Goal: Find contact information: Find contact information

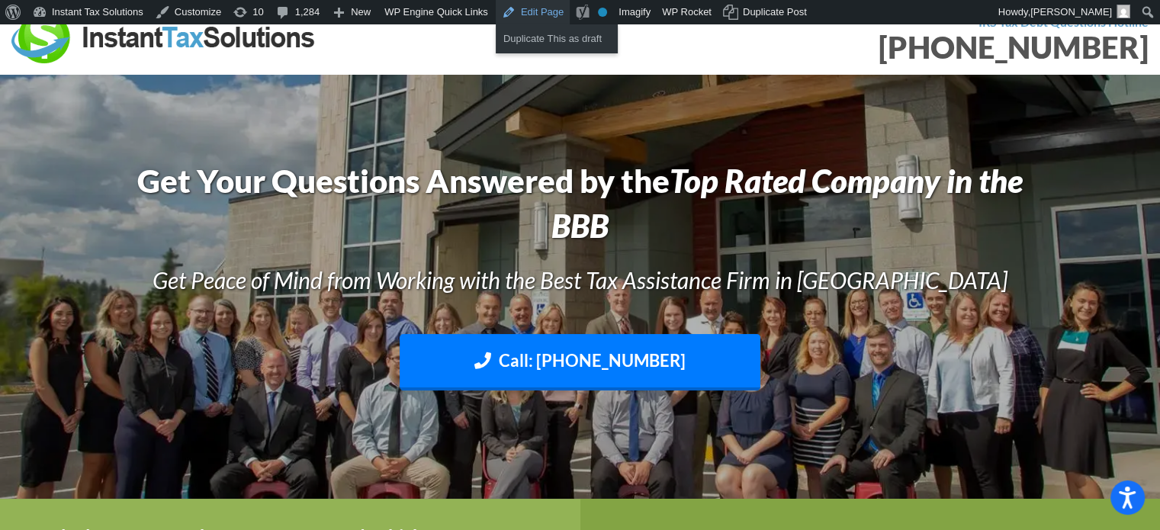
click at [526, 14] on link "Edit Page" at bounding box center [533, 12] width 74 height 24
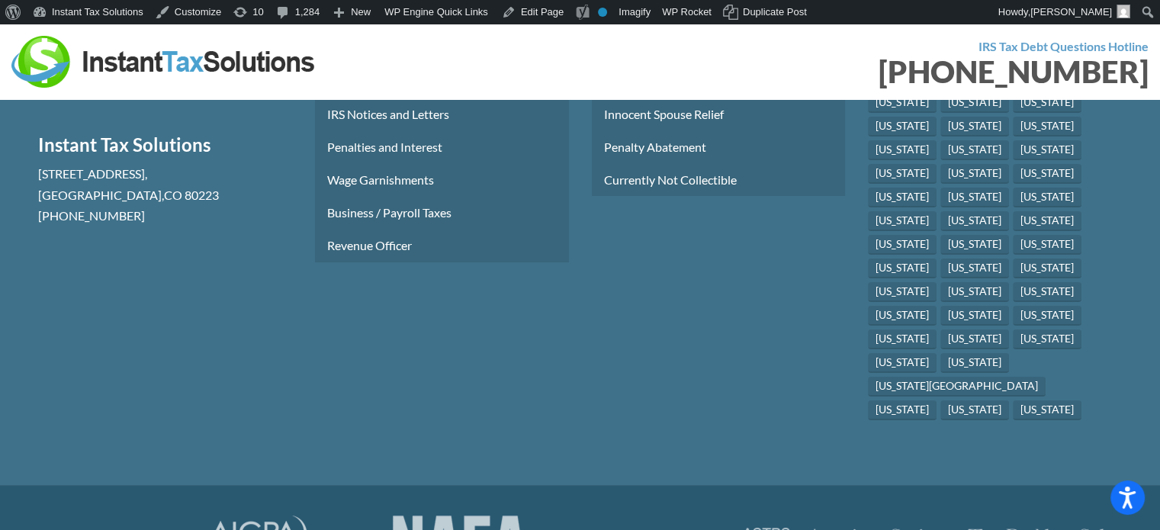
scroll to position [5824, 0]
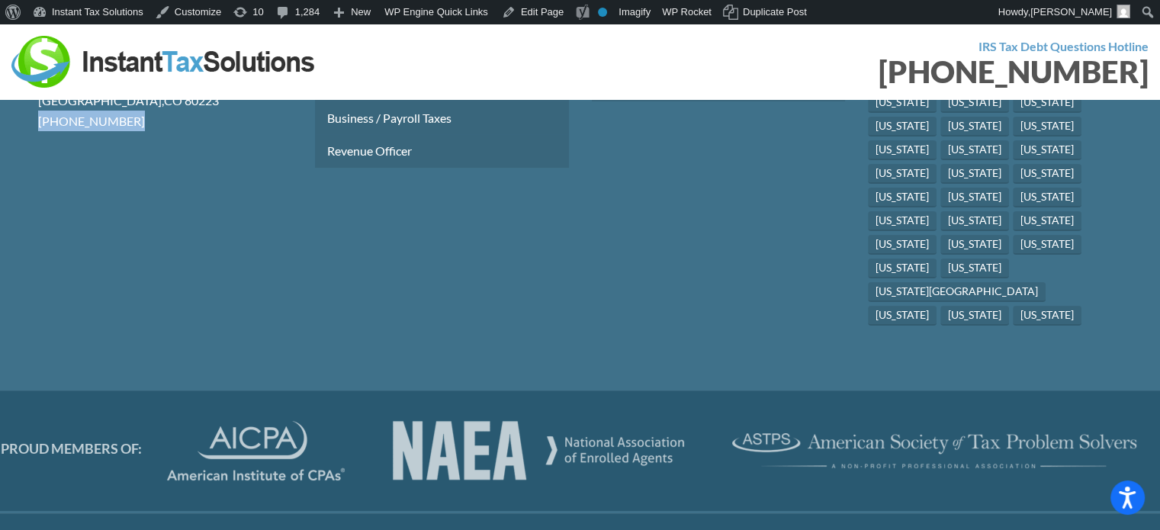
drag, startPoint x: 17, startPoint y: 189, endPoint x: 140, endPoint y: 188, distance: 123.5
click at [140, 188] on section "Instant Tax Solutions 2555 S Santa Fe Dr H-225 , Denver , CO 80223 (720) 271-35…" at bounding box center [580, 113] width 1160 height 557
click at [167, 131] on p "(720) 271-3584" at bounding box center [165, 121] width 254 height 21
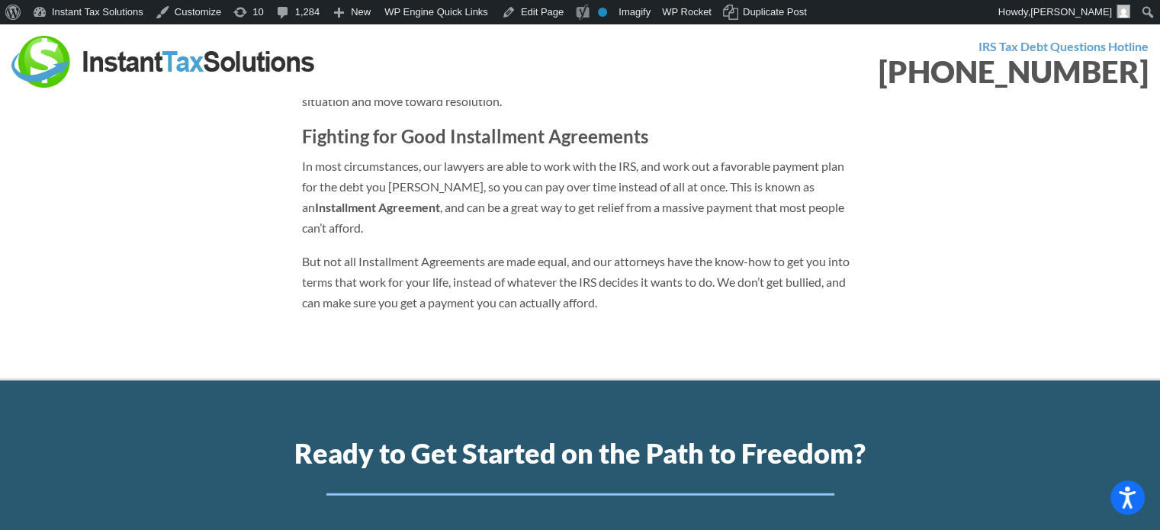
scroll to position [1467, 0]
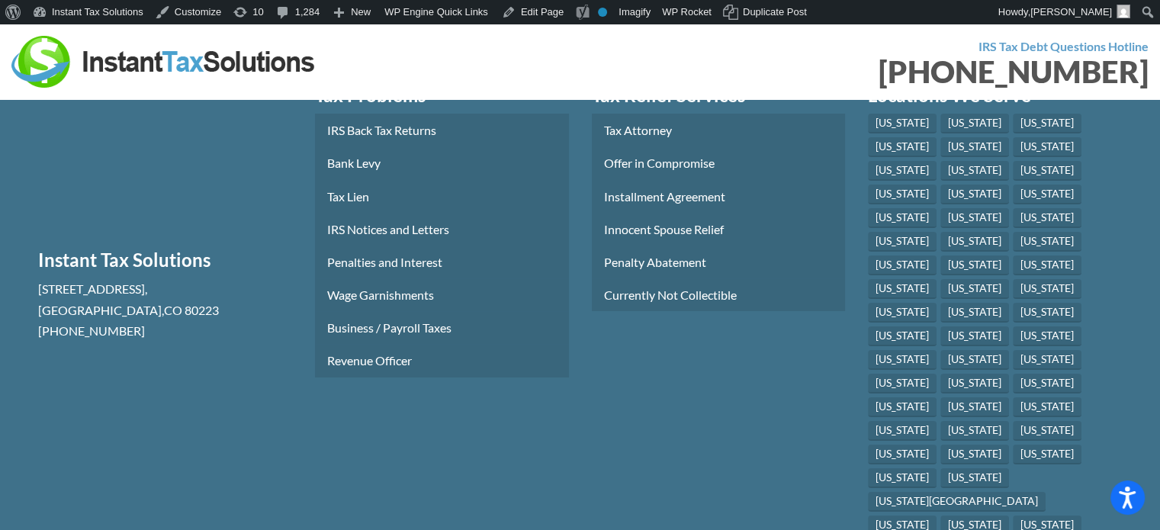
scroll to position [5595, 0]
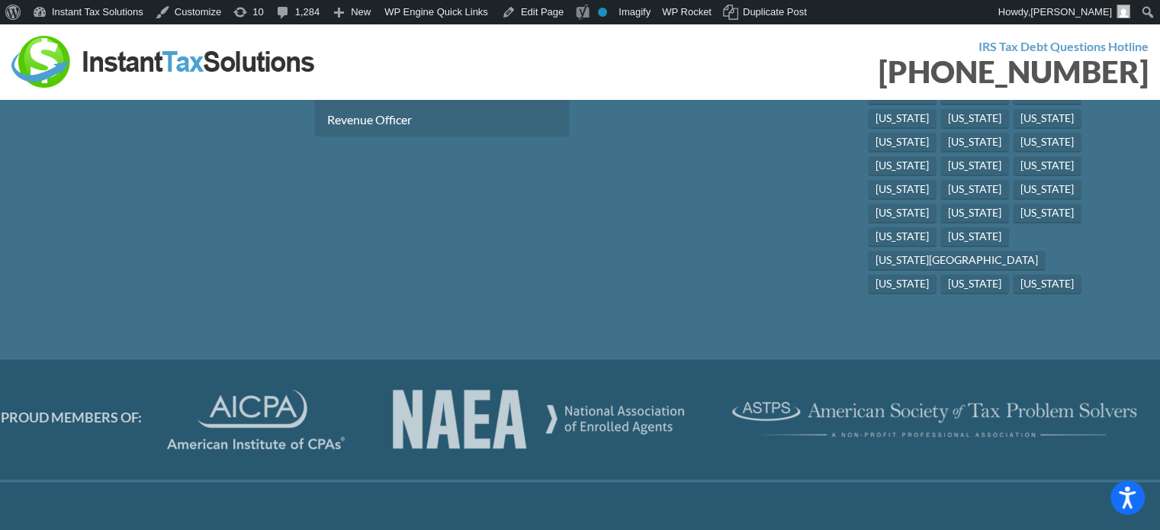
scroll to position [5824, 0]
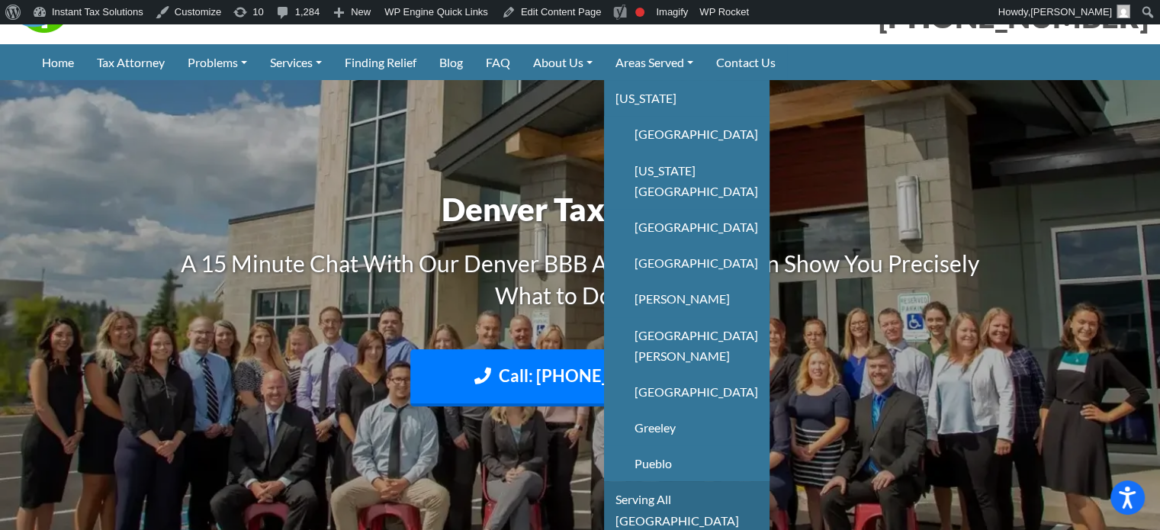
scroll to position [76, 0]
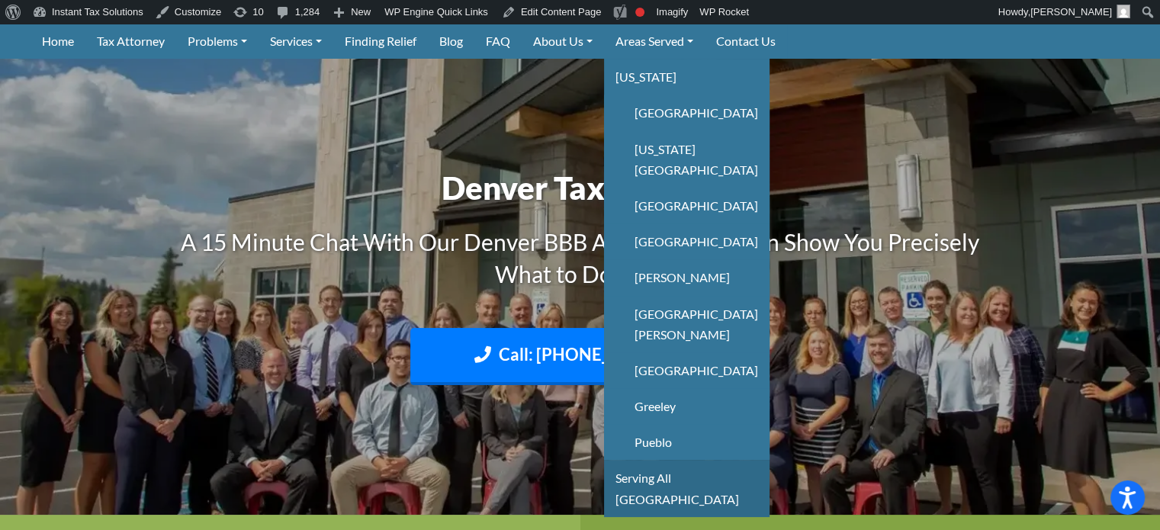
click at [670, 460] on link "Serving All [GEOGRAPHIC_DATA]" at bounding box center [686, 488] width 165 height 56
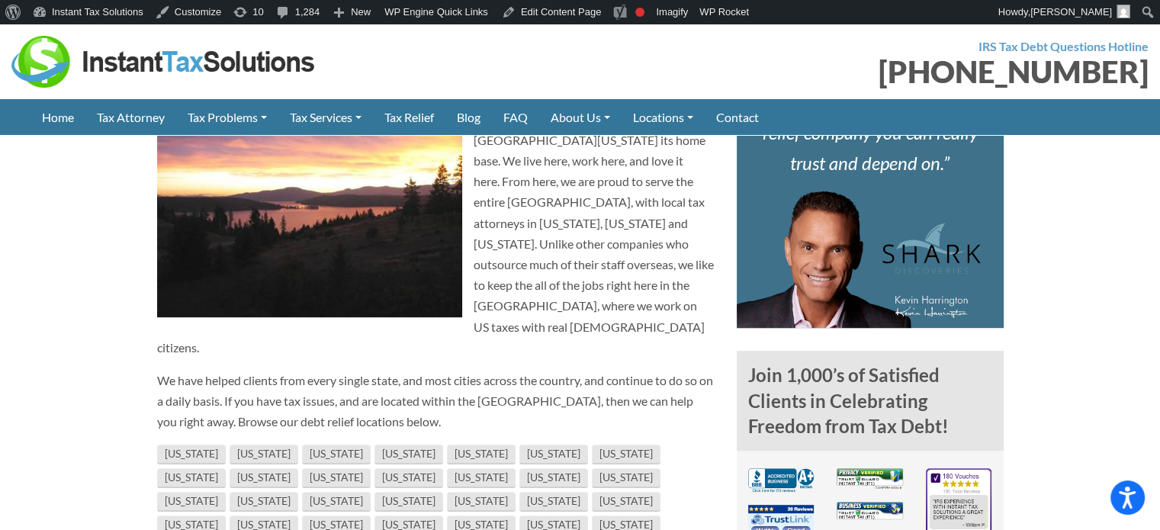
scroll to position [915, 0]
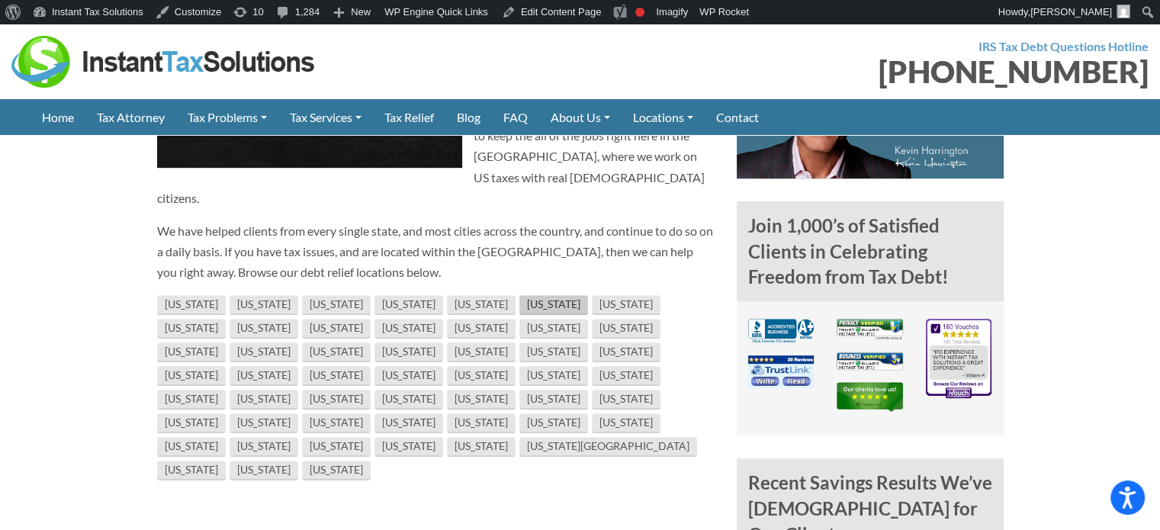
click at [519, 295] on link "[US_STATE]" at bounding box center [553, 305] width 69 height 20
click at [447, 295] on link "[US_STATE]" at bounding box center [481, 305] width 69 height 20
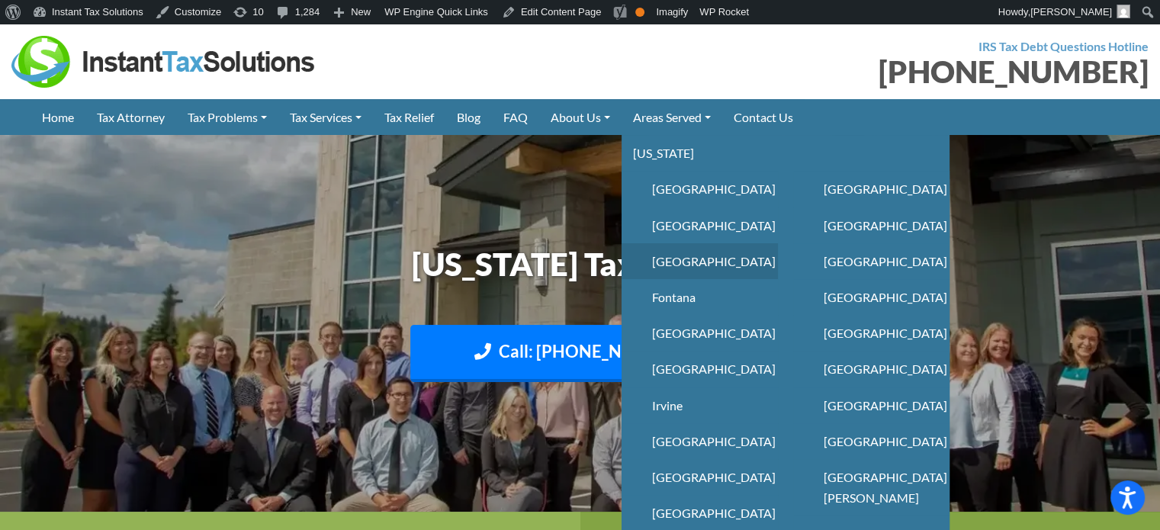
click at [702, 264] on link "[GEOGRAPHIC_DATA]" at bounding box center [700, 261] width 156 height 36
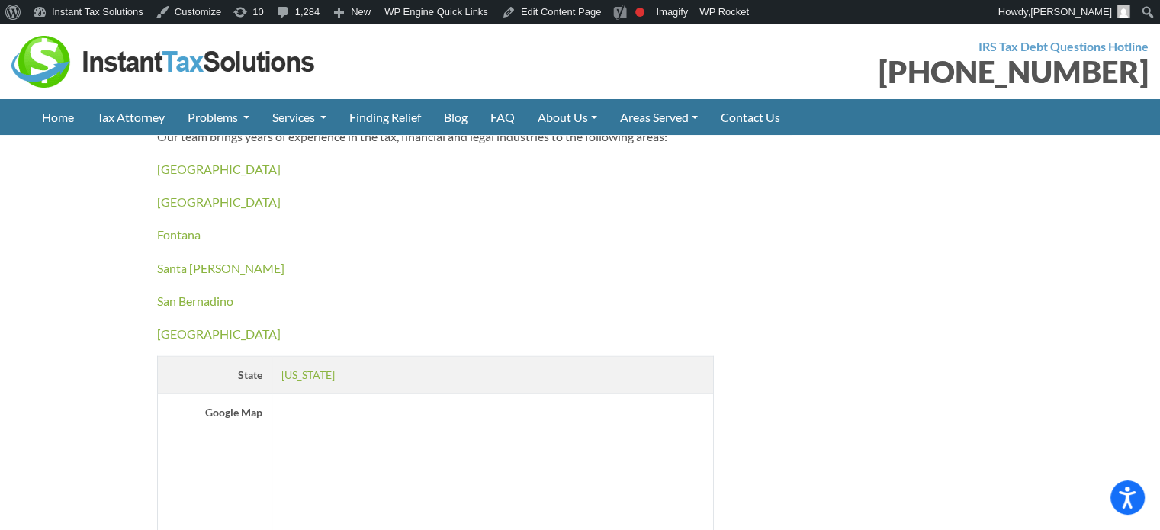
scroll to position [2974, 0]
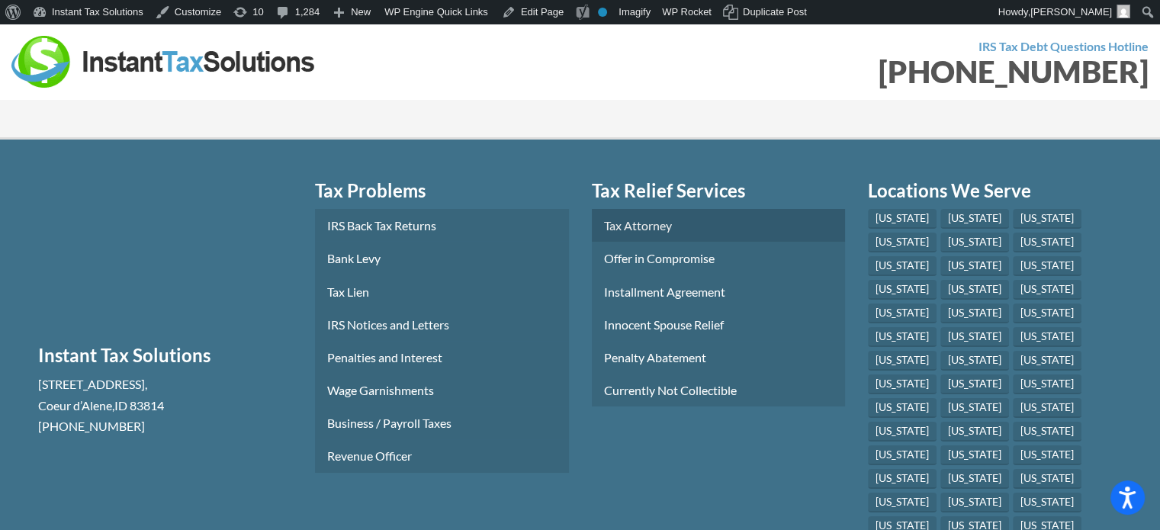
scroll to position [5590, 0]
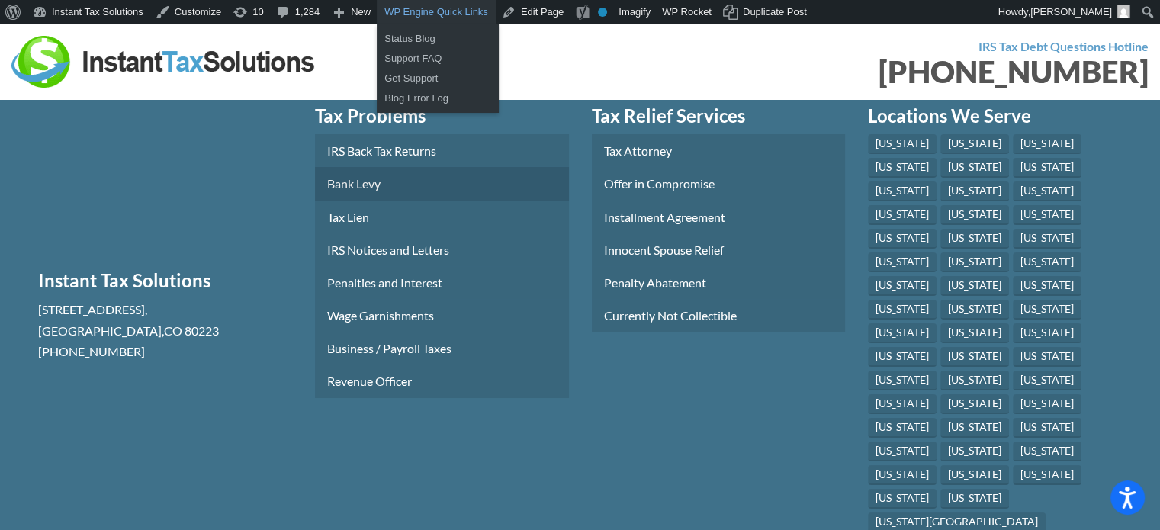
scroll to position [5061, 0]
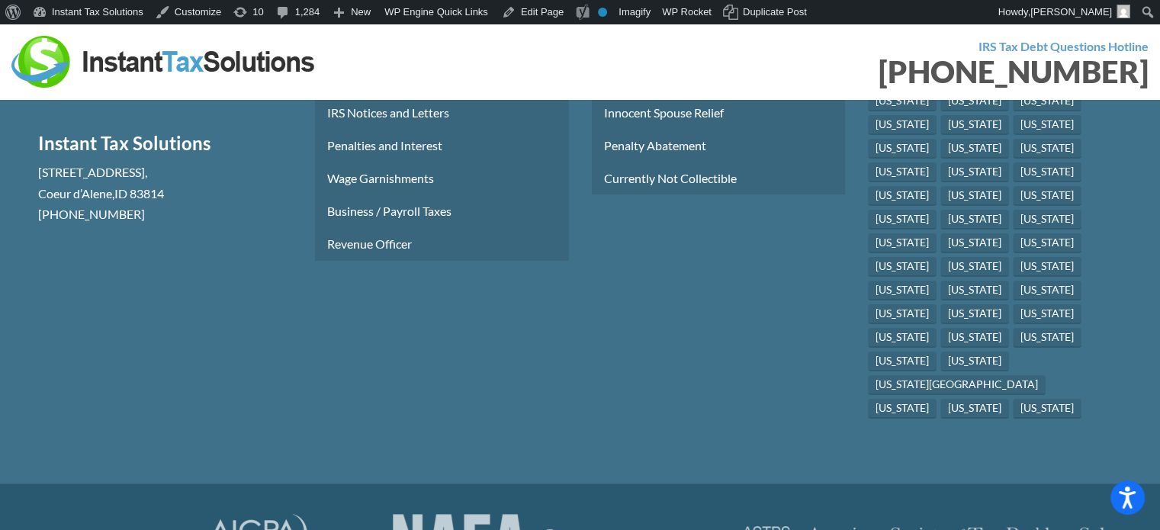
scroll to position [5656, 0]
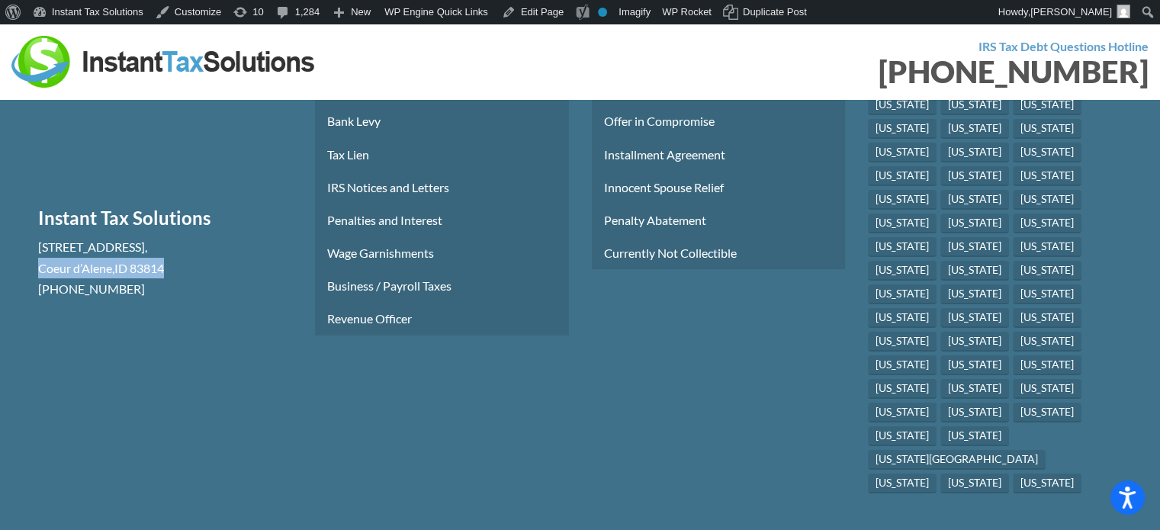
drag, startPoint x: 26, startPoint y: 338, endPoint x: 185, endPoint y: 336, distance: 159.4
click at [185, 336] on section "Free Consultation Instant Tax Solutions [STREET_ADDRESS] [PHONE_NUMBER]" at bounding box center [165, 269] width 277 height 458
click at [182, 299] on p "[PHONE_NUMBER]" at bounding box center [165, 288] width 254 height 21
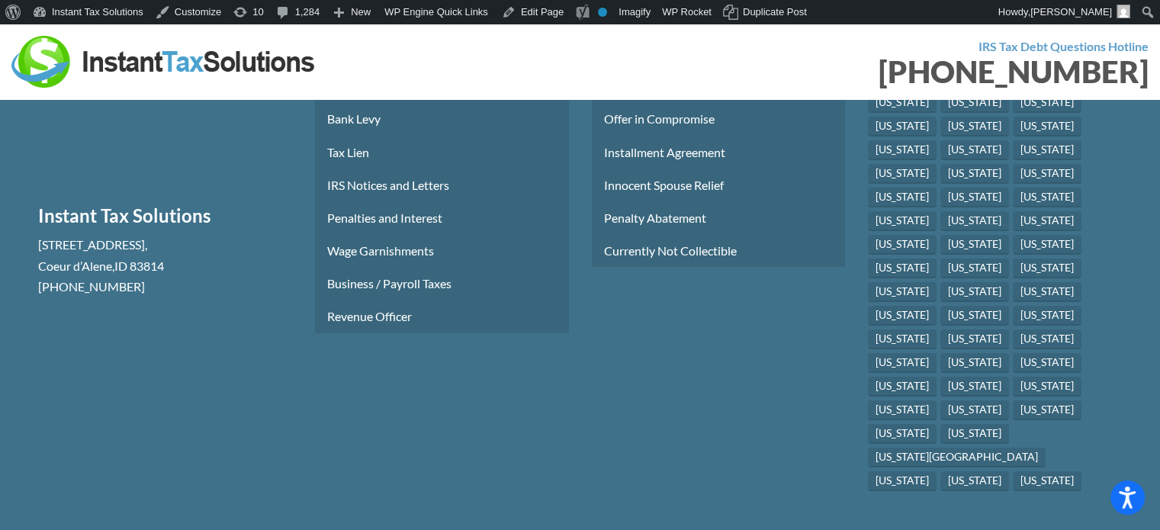
scroll to position [5643, 0]
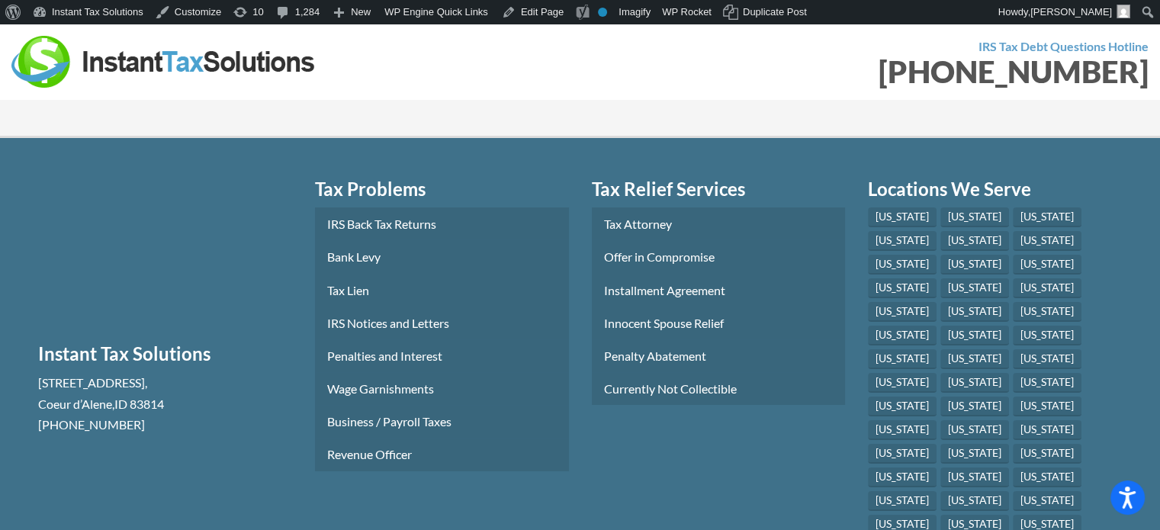
scroll to position [5643, 0]
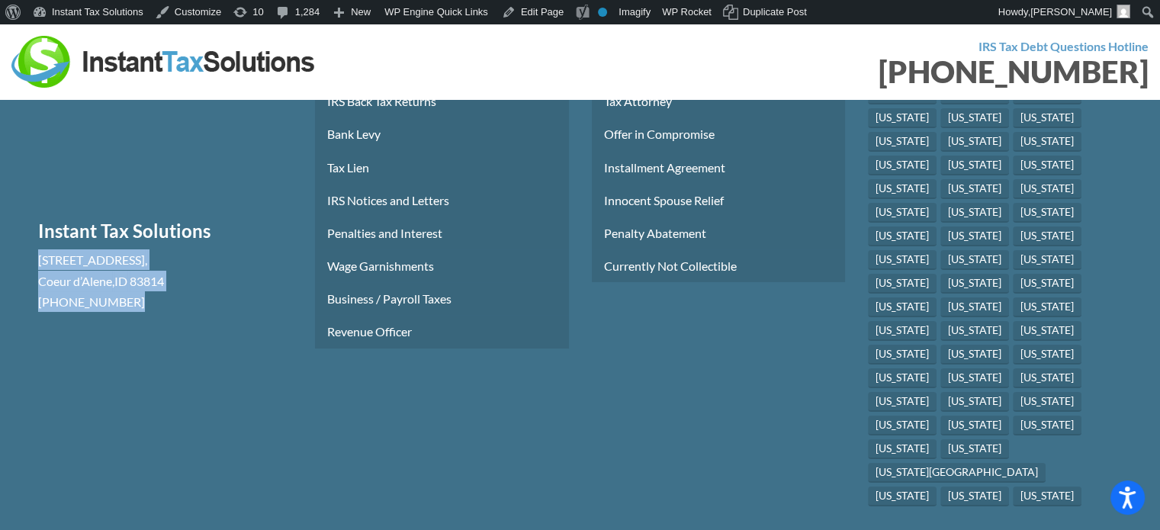
drag, startPoint x: 154, startPoint y: 381, endPoint x: 0, endPoint y: 340, distance: 159.5
click at [0, 340] on section "Free Consultation Instant Tax Solutions 1110 W Park Pl STE 208 , Coeur d’Alene …" at bounding box center [580, 293] width 1160 height 557
click at [176, 312] on p "(888) 946-2999" at bounding box center [165, 301] width 254 height 21
click at [560, 66] on div at bounding box center [289, 62] width 557 height 52
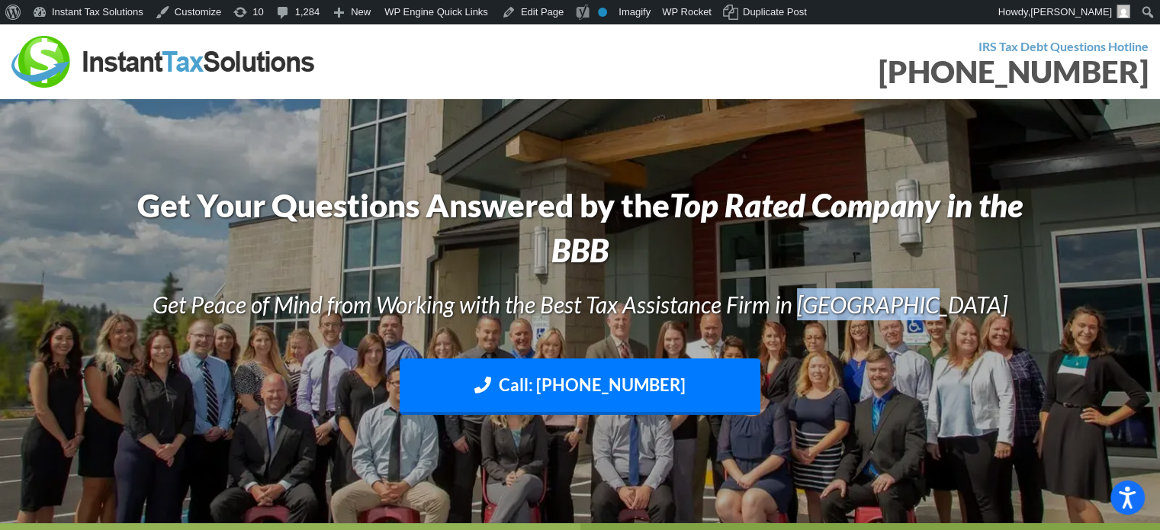
drag, startPoint x: 997, startPoint y: 304, endPoint x: 848, endPoint y: 304, distance: 149.5
click at [848, 304] on h3 "Get Peace of Mind from Working with the Best Tax Assistance Firm in [GEOGRAPHIC…" at bounding box center [579, 304] width 899 height 32
